Goal: Communication & Community: Answer question/provide support

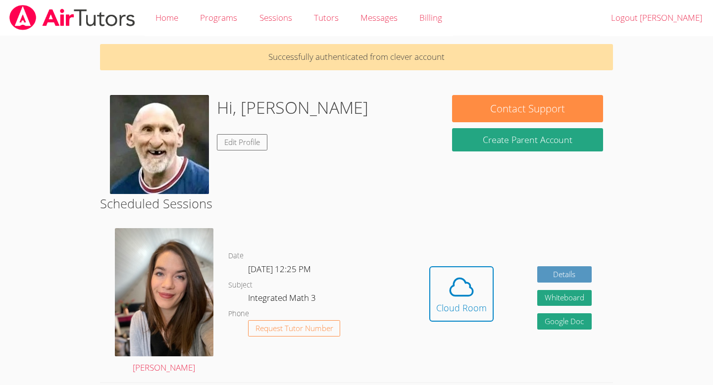
click at [497, 295] on div "Hidden Cloud Room Details Whiteboard Hidden Google Doc" at bounding box center [511, 301] width 206 height 161
click at [477, 299] on span at bounding box center [461, 287] width 51 height 28
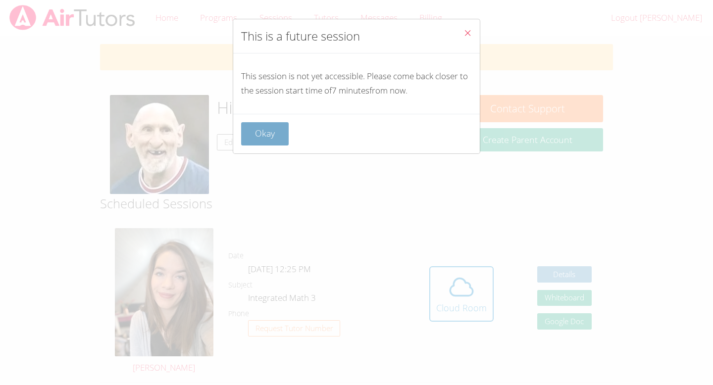
click at [273, 131] on button "Okay" at bounding box center [265, 133] width 48 height 23
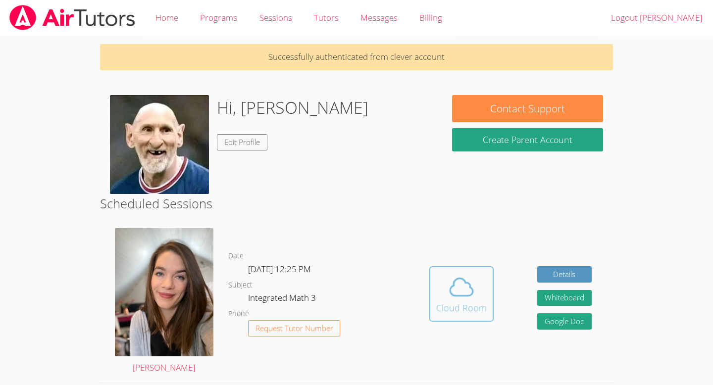
click at [452, 288] on icon at bounding box center [462, 287] width 28 height 28
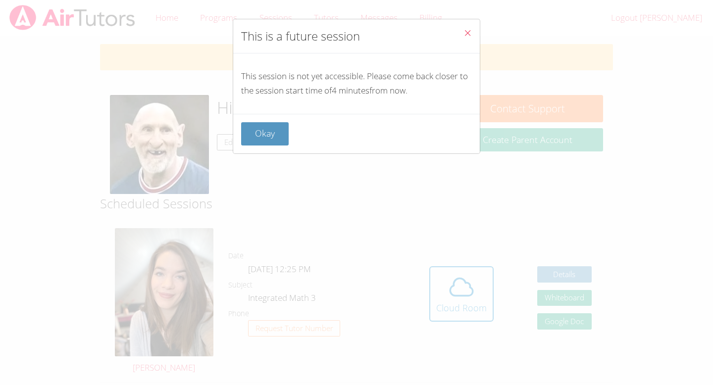
click at [249, 108] on div "This session is not yet accessible. Please come back closer to the session star…" at bounding box center [356, 83] width 247 height 60
click at [251, 134] on button "Okay" at bounding box center [265, 133] width 48 height 23
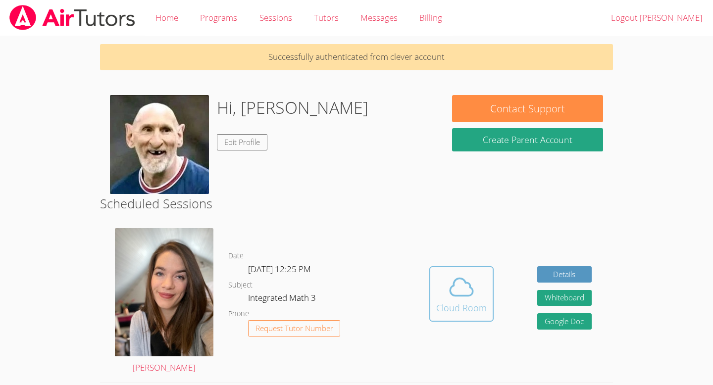
click at [467, 292] on icon at bounding box center [462, 287] width 28 height 28
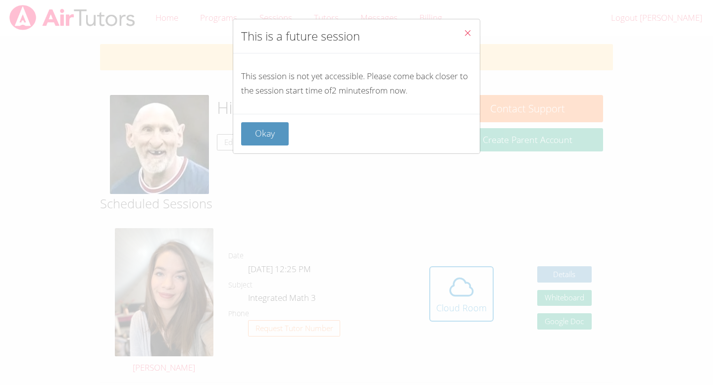
click at [286, 152] on div "Okay" at bounding box center [356, 134] width 247 height 40
click at [278, 135] on button "Okay" at bounding box center [265, 133] width 48 height 23
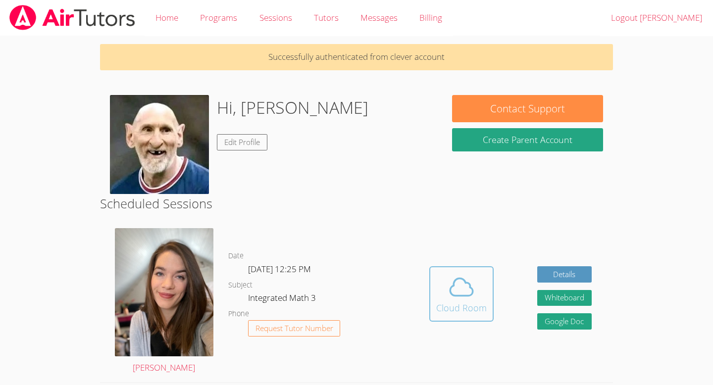
click at [470, 291] on icon at bounding box center [462, 287] width 28 height 28
click at [461, 295] on icon at bounding box center [462, 287] width 28 height 28
click at [458, 284] on icon at bounding box center [462, 287] width 28 height 28
click at [660, 94] on body "Home Programs Sessions Tutors Messages Billing Logout [PERSON_NAME] Successfull…" at bounding box center [356, 192] width 713 height 385
click at [451, 301] on div "Cloud Room" at bounding box center [461, 308] width 51 height 14
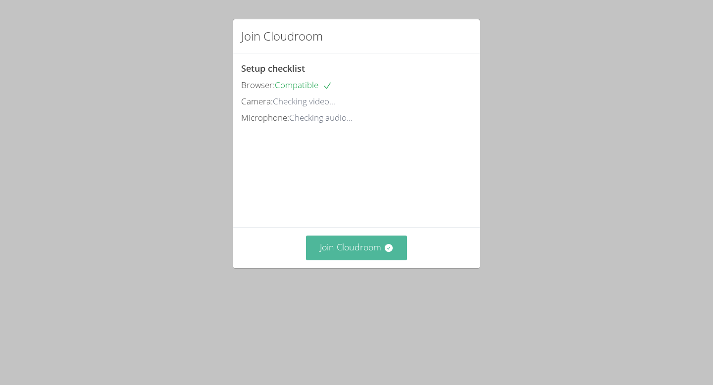
click at [326, 260] on button "Join Cloudroom" at bounding box center [357, 248] width 102 height 24
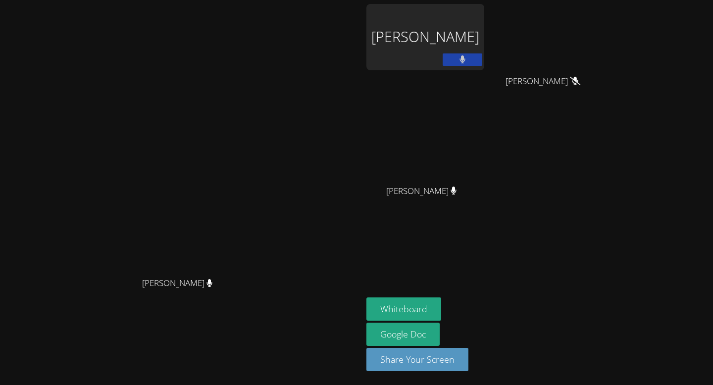
click at [482, 61] on button at bounding box center [463, 59] width 40 height 12
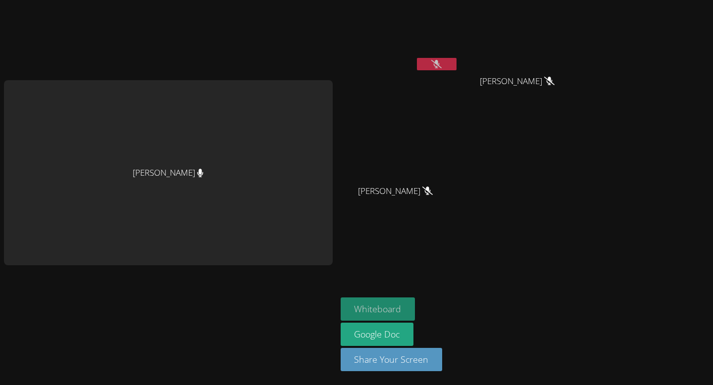
click at [370, 300] on button "Whiteboard" at bounding box center [378, 309] width 75 height 23
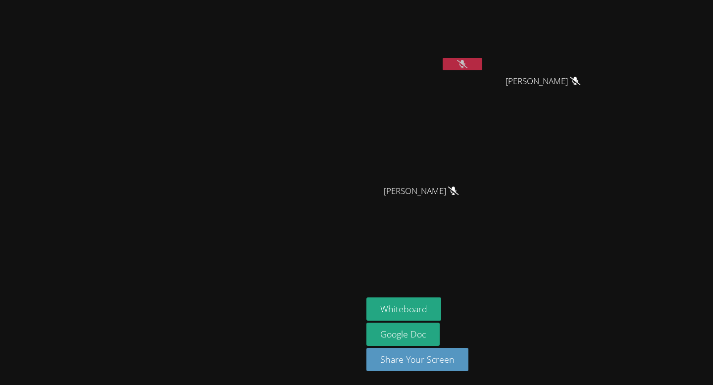
click at [256, 256] on video at bounding box center [181, 173] width 149 height 200
click at [256, 201] on video at bounding box center [181, 173] width 149 height 200
click at [247, 184] on video at bounding box center [181, 173] width 149 height 200
click at [195, 273] on video at bounding box center [181, 173] width 149 height 200
click at [126, 247] on video at bounding box center [181, 173] width 149 height 200
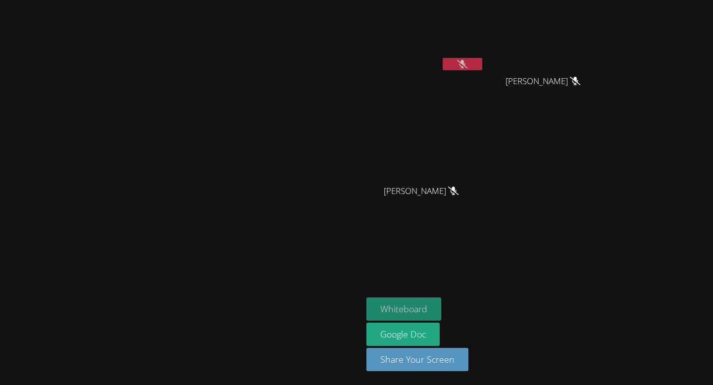
click at [441, 308] on button "Whiteboard" at bounding box center [403, 309] width 75 height 23
click at [467, 66] on icon at bounding box center [462, 64] width 10 height 8
click at [466, 66] on icon at bounding box center [463, 64] width 6 height 8
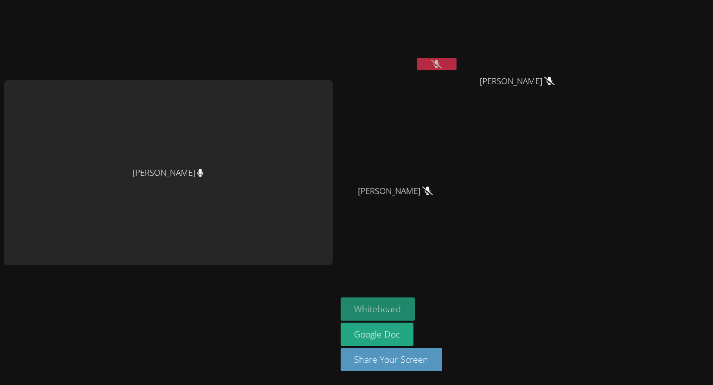
click at [370, 310] on button "Whiteboard" at bounding box center [378, 309] width 75 height 23
click at [372, 310] on button "Whiteboard" at bounding box center [378, 309] width 75 height 23
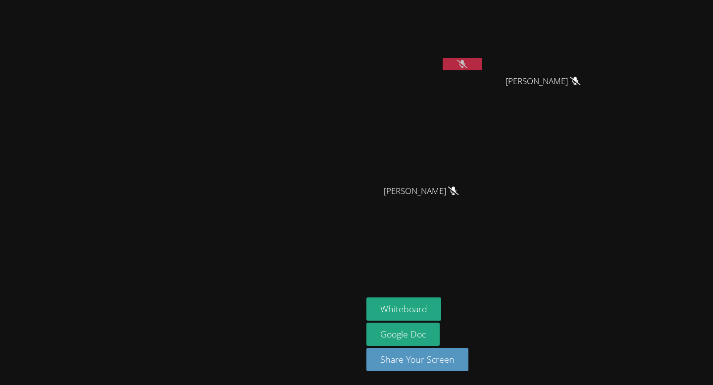
click at [256, 142] on video at bounding box center [181, 173] width 149 height 200
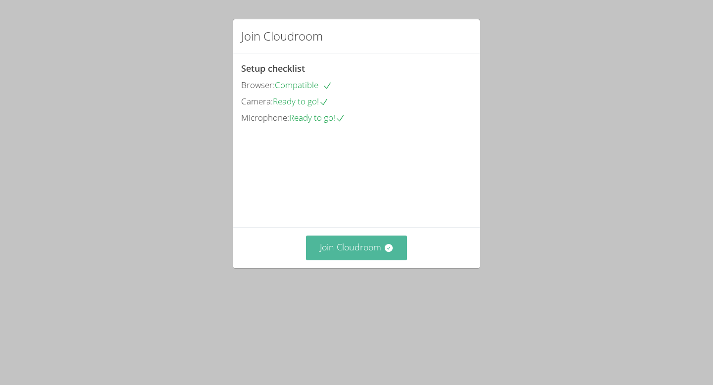
click at [369, 260] on button "Join Cloudroom" at bounding box center [357, 248] width 102 height 24
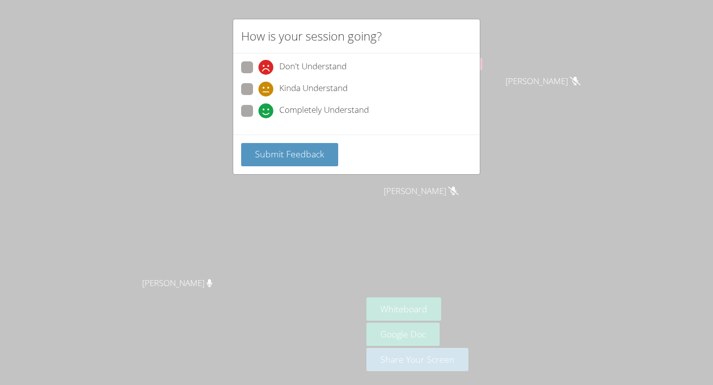
click at [254, 105] on label "Completely Understand" at bounding box center [305, 111] width 128 height 13
click at [258, 105] on input "Completely Understand" at bounding box center [262, 109] width 8 height 8
radio input "true"
click at [257, 154] on span "Submit Feedback" at bounding box center [289, 154] width 69 height 12
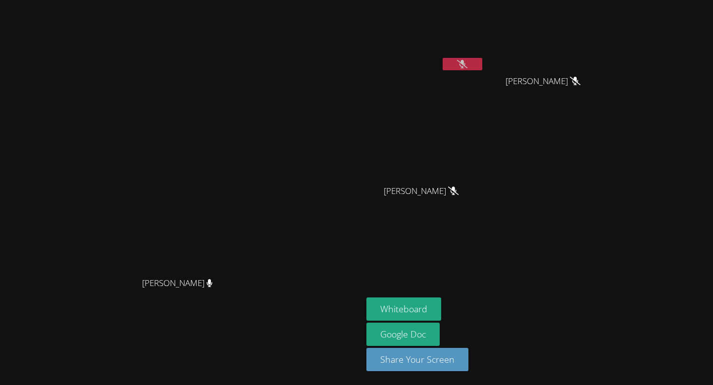
click at [482, 59] on button at bounding box center [463, 64] width 40 height 12
